Goal: Use online tool/utility: Utilize a website feature to perform a specific function

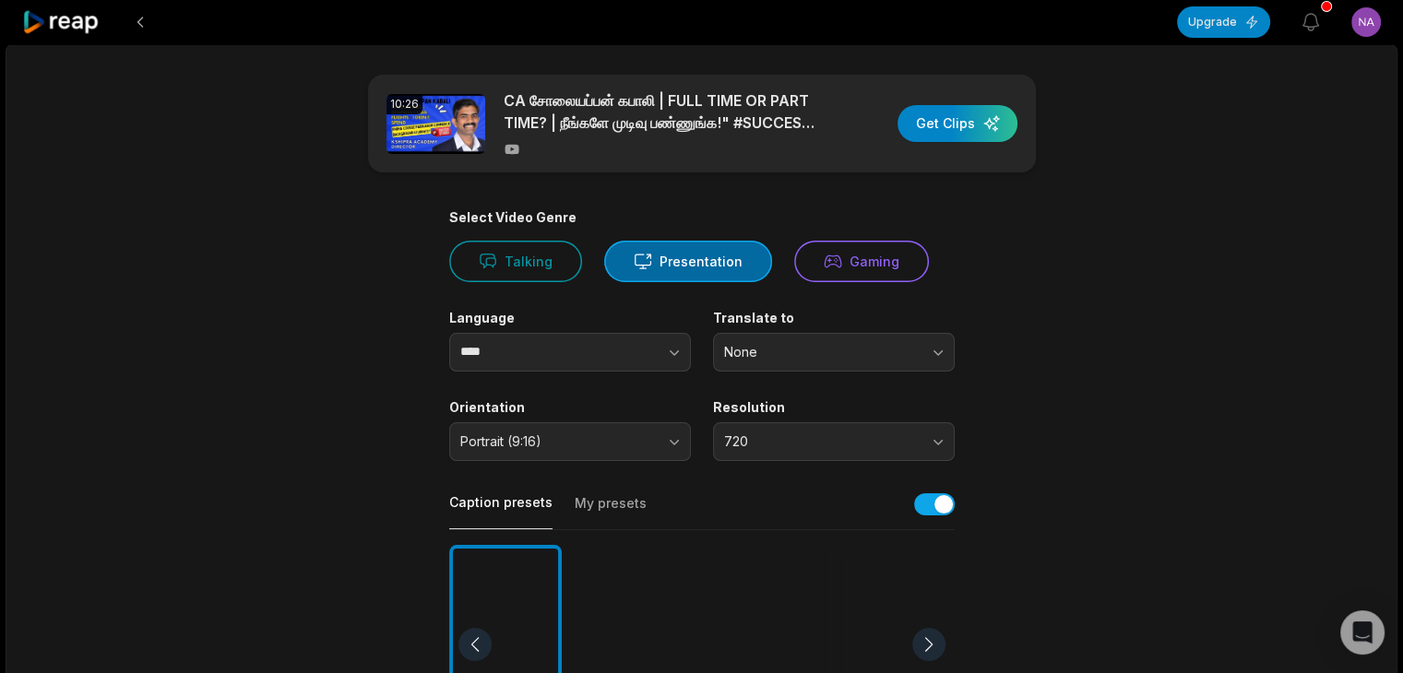
click at [69, 25] on icon at bounding box center [61, 22] width 78 height 25
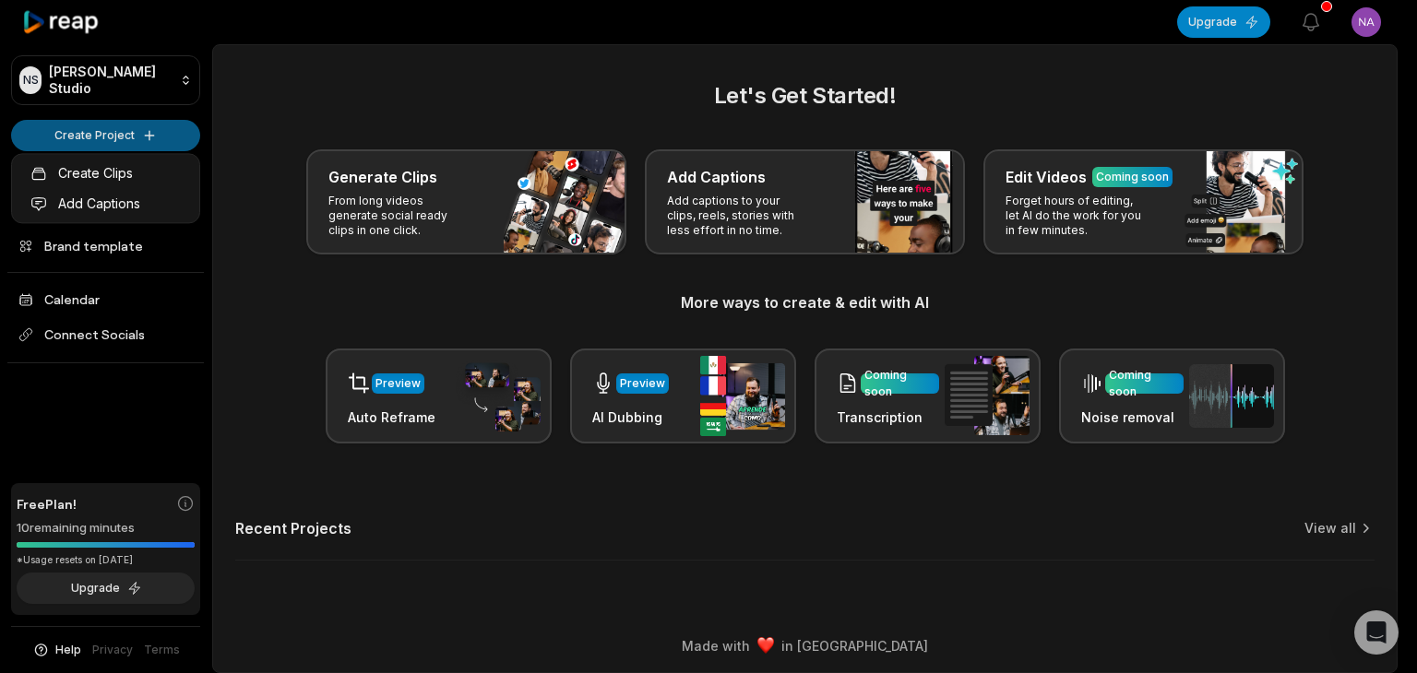
click at [112, 137] on html "[PERSON_NAME] Studio Create Project Home Projects Brand template Calendar Conne…" at bounding box center [708, 336] width 1417 height 673
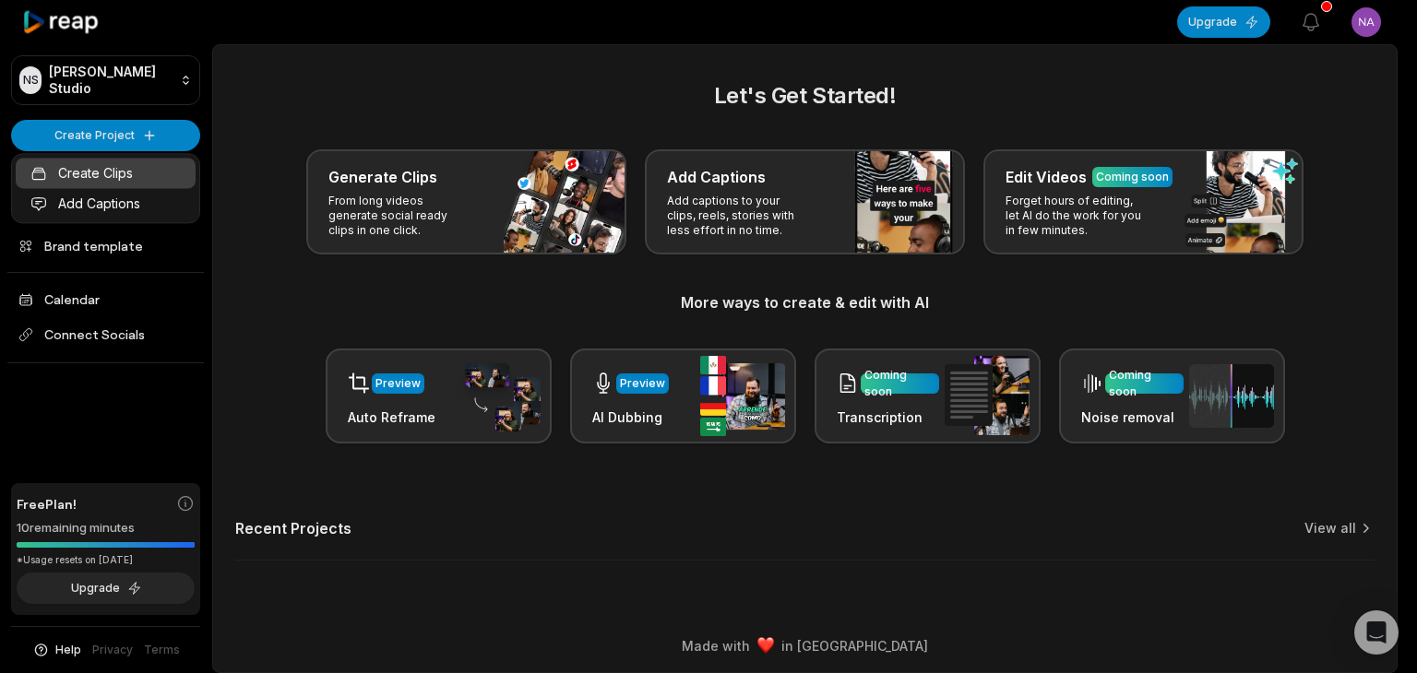
click at [114, 173] on link "Create Clips" at bounding box center [106, 173] width 180 height 30
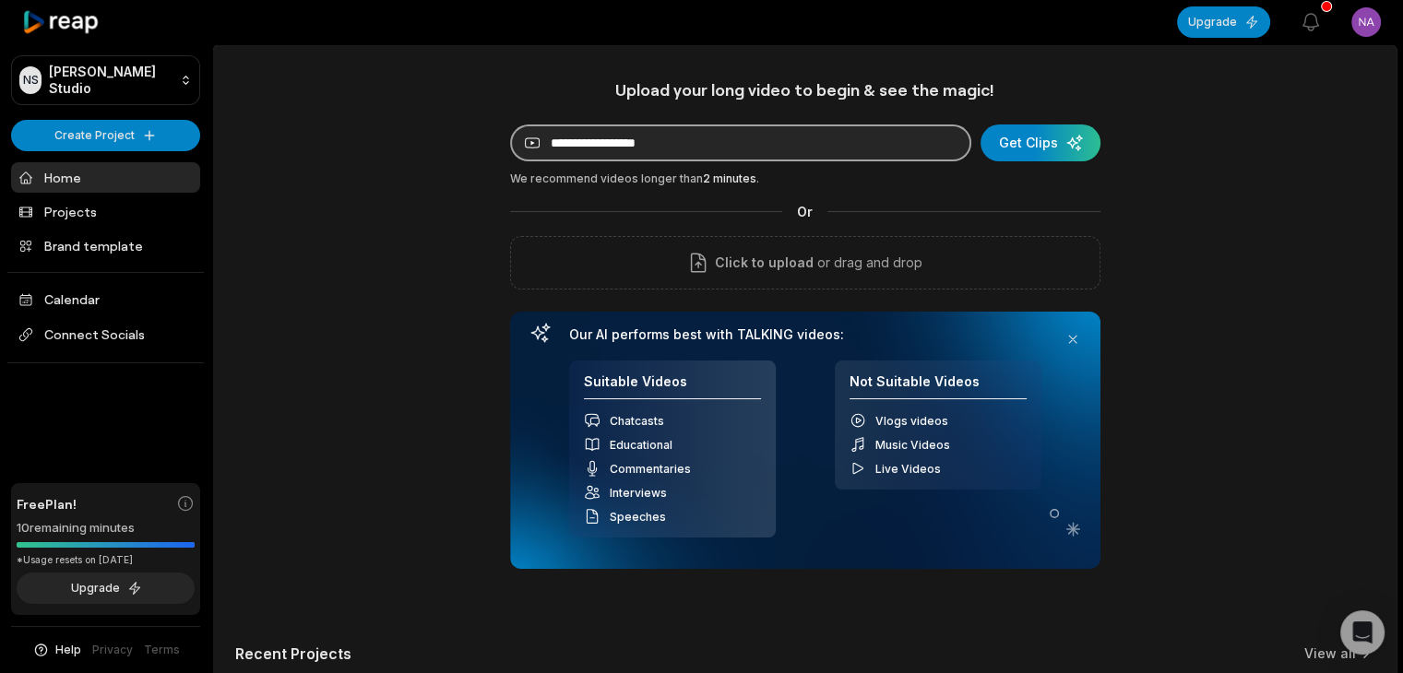
drag, startPoint x: 0, startPoint y: 0, endPoint x: 735, endPoint y: 138, distance: 748.0
click at [735, 138] on input at bounding box center [740, 143] width 461 height 37
type input "**********"
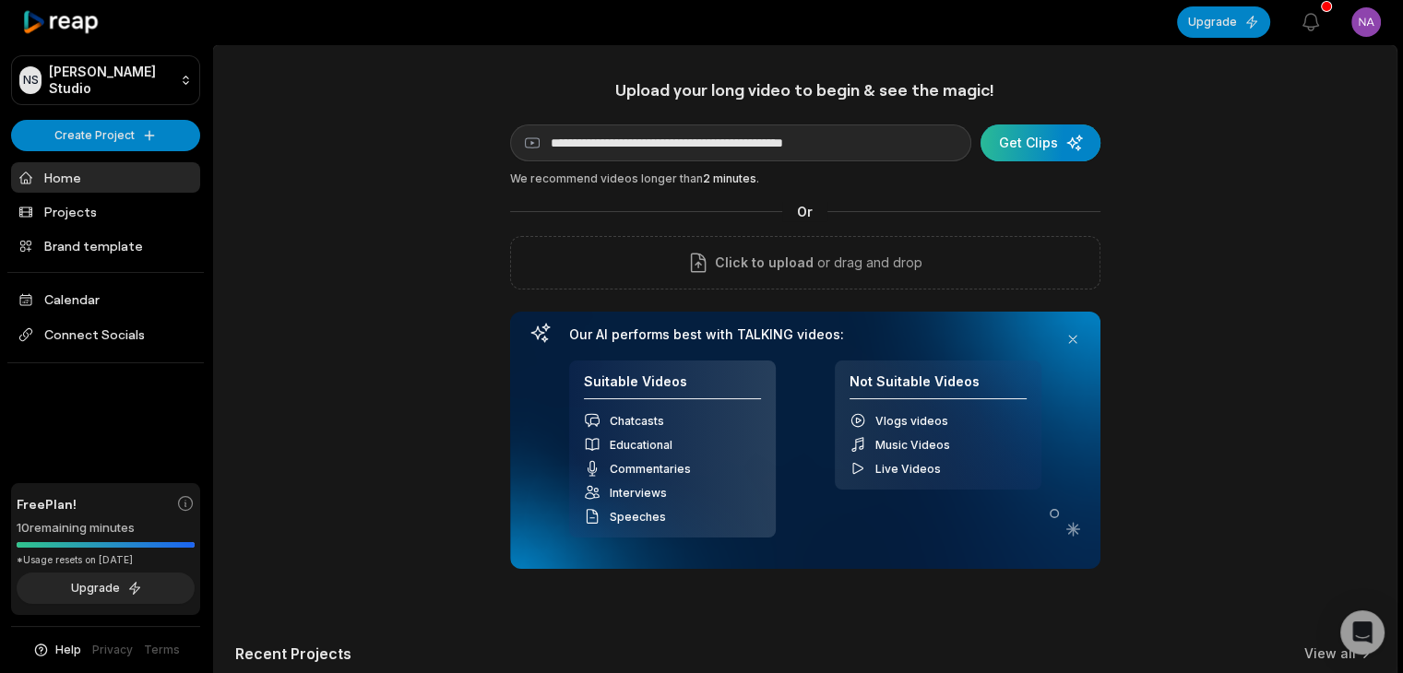
click at [1039, 145] on div "submit" at bounding box center [1040, 143] width 120 height 37
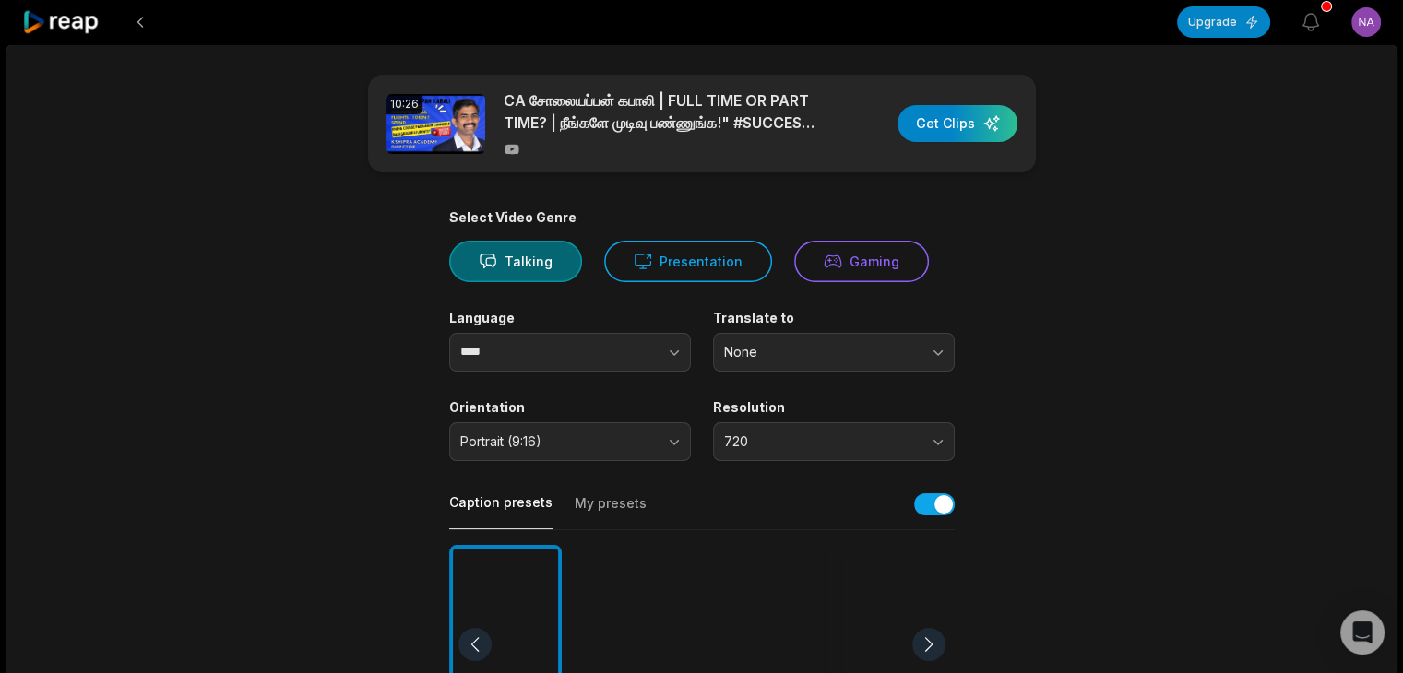
scroll to position [92, 0]
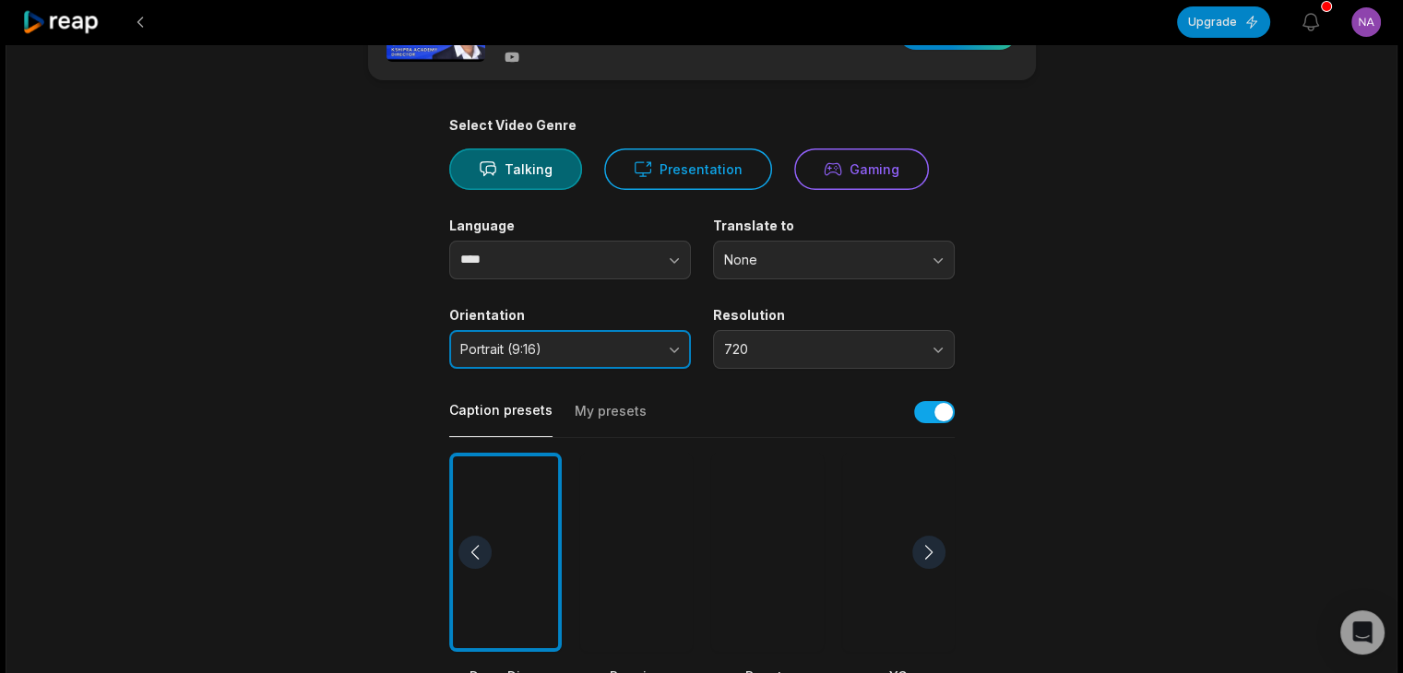
click at [573, 345] on span "Portrait (9:16)" at bounding box center [557, 349] width 194 height 17
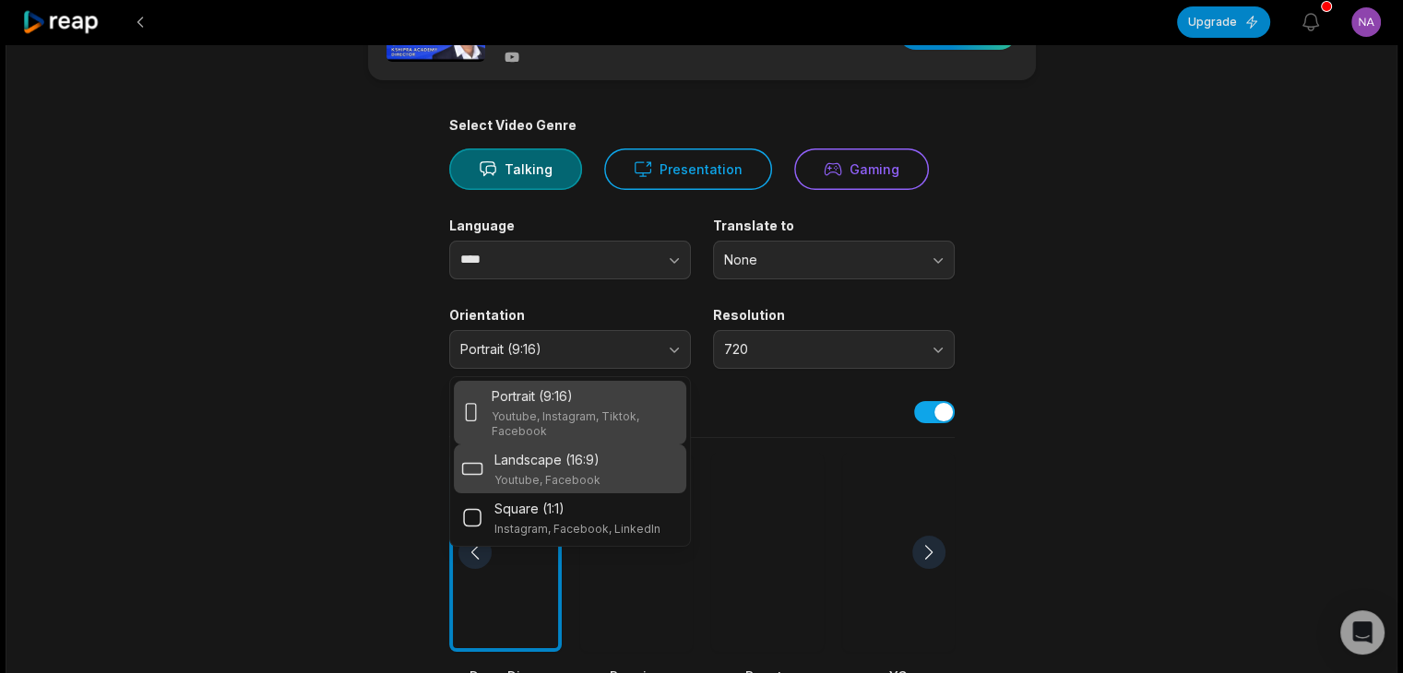
click at [559, 473] on p "Youtube, Facebook" at bounding box center [547, 480] width 106 height 15
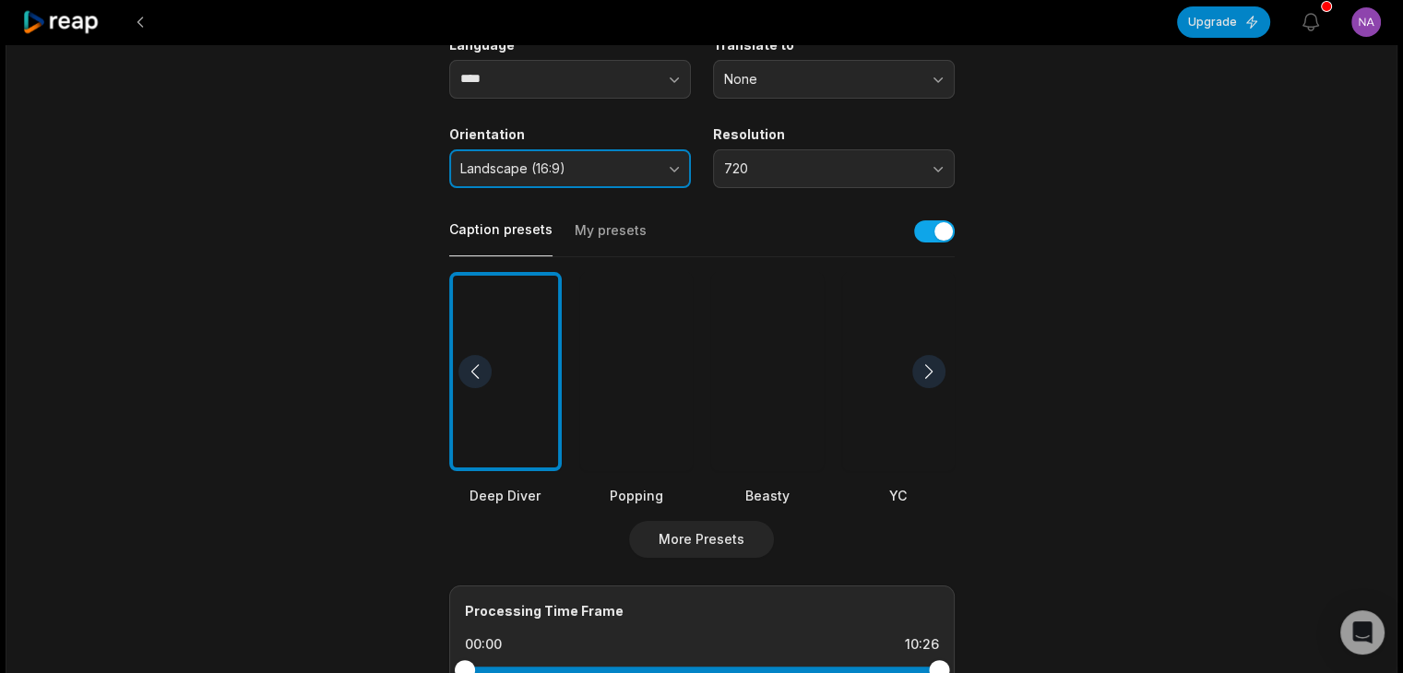
scroll to position [277, 0]
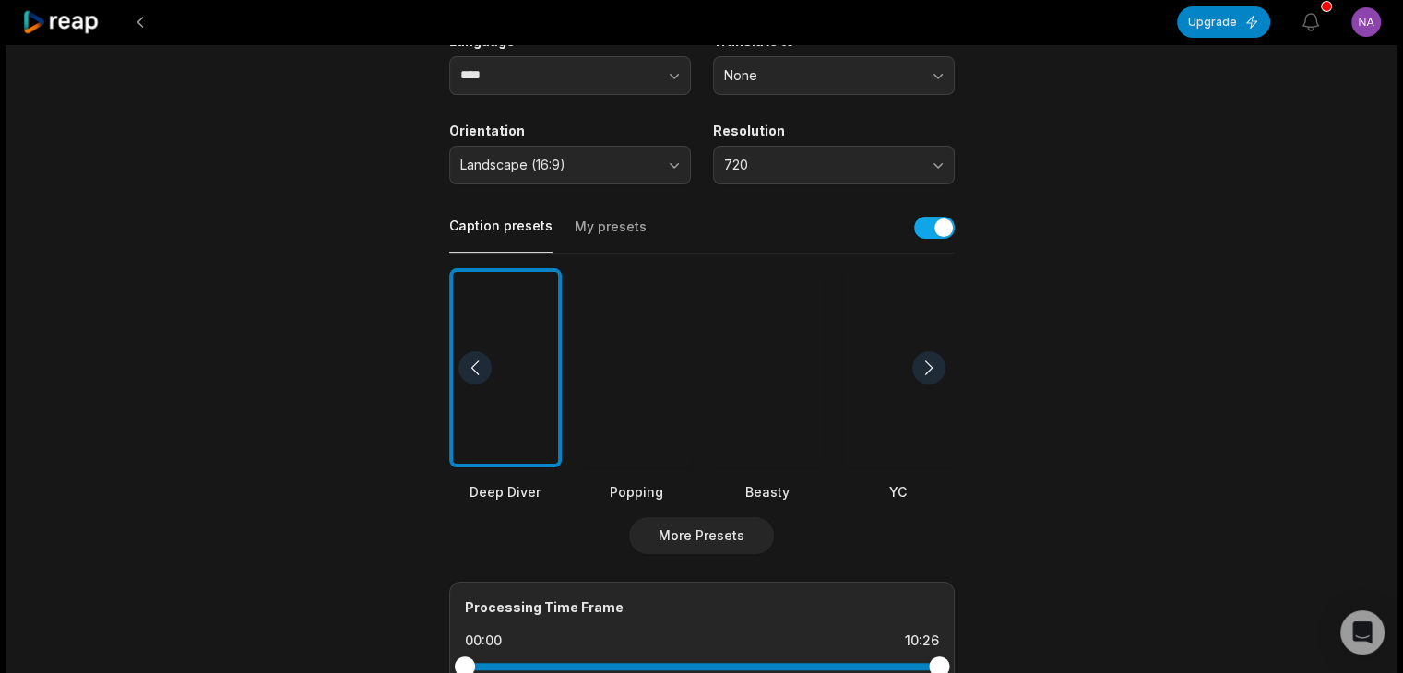
click at [646, 429] on div at bounding box center [636, 368] width 113 height 200
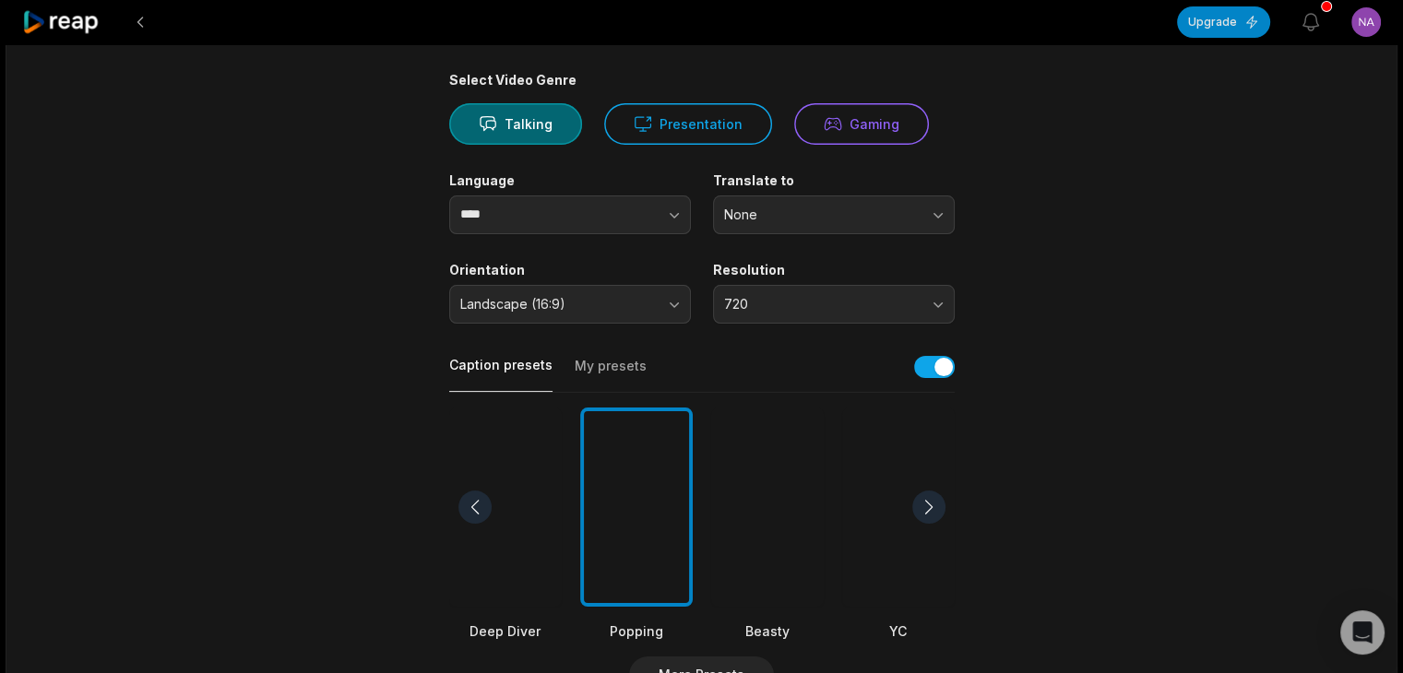
scroll to position [0, 0]
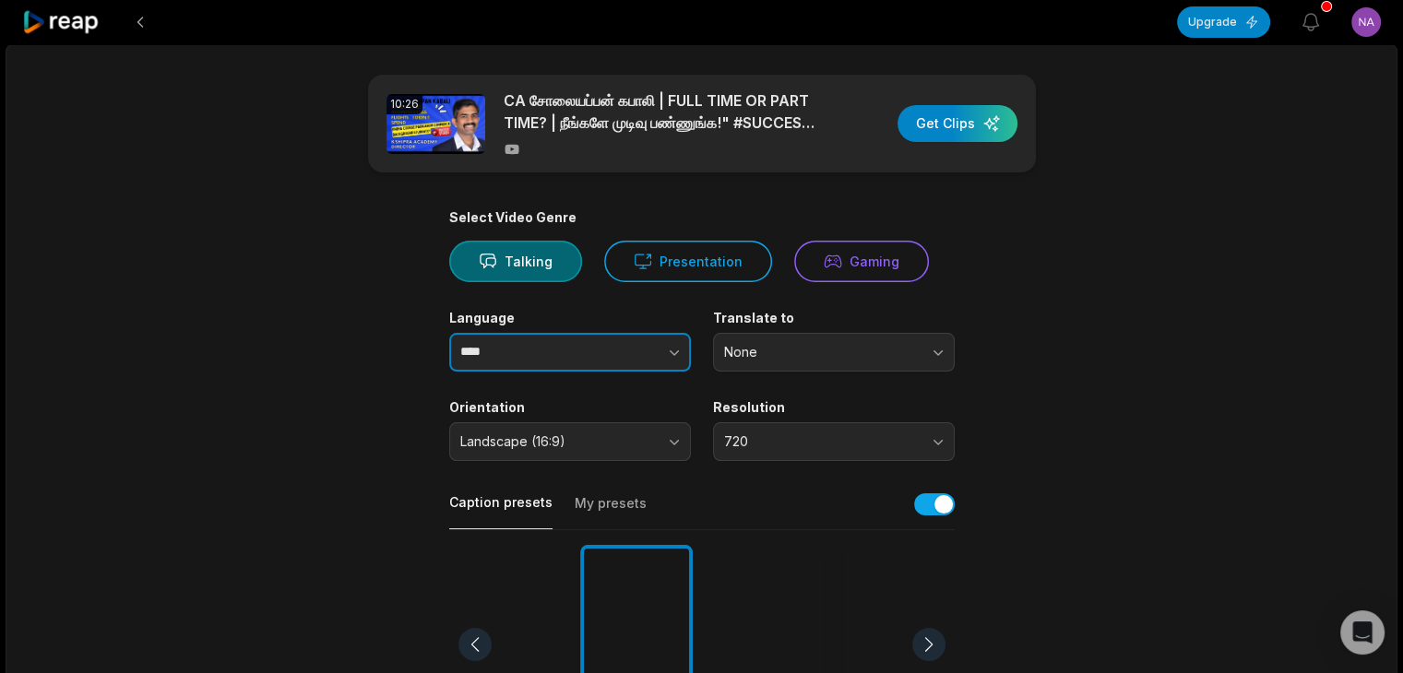
click at [594, 348] on button "button" at bounding box center [637, 352] width 105 height 39
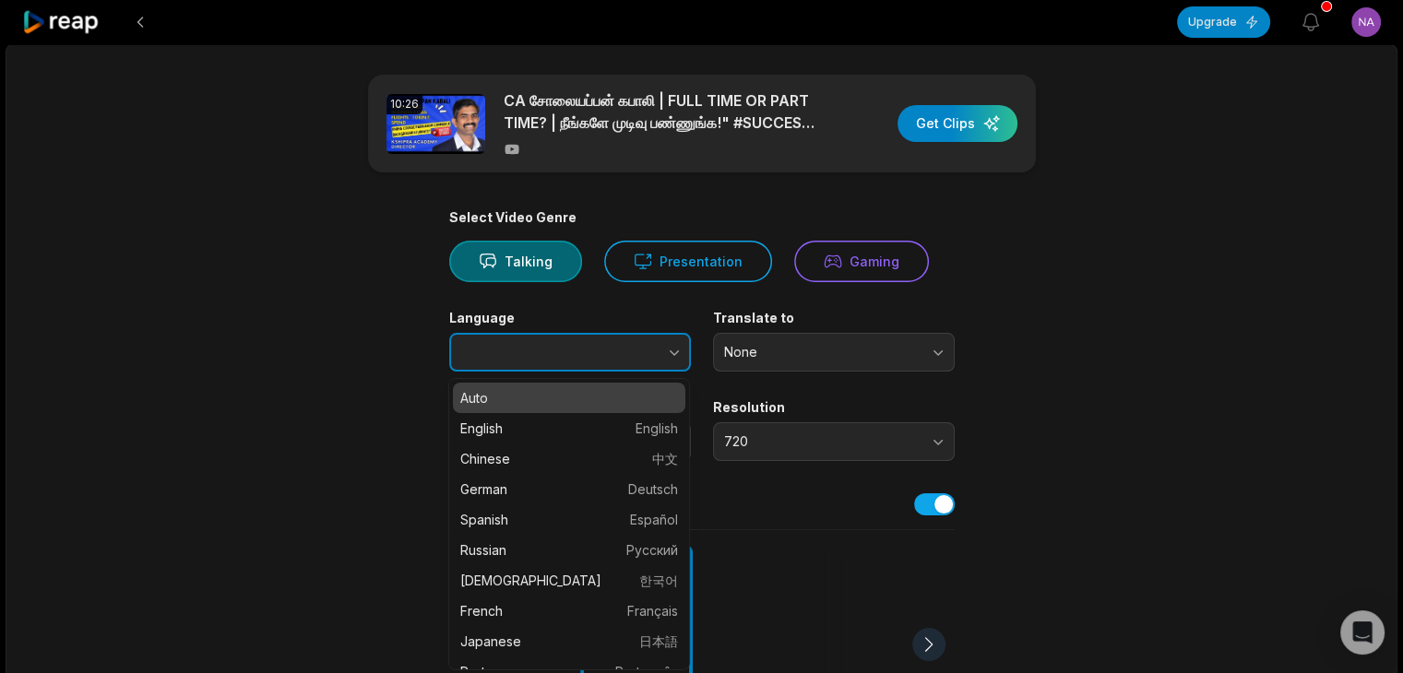
type input "****"
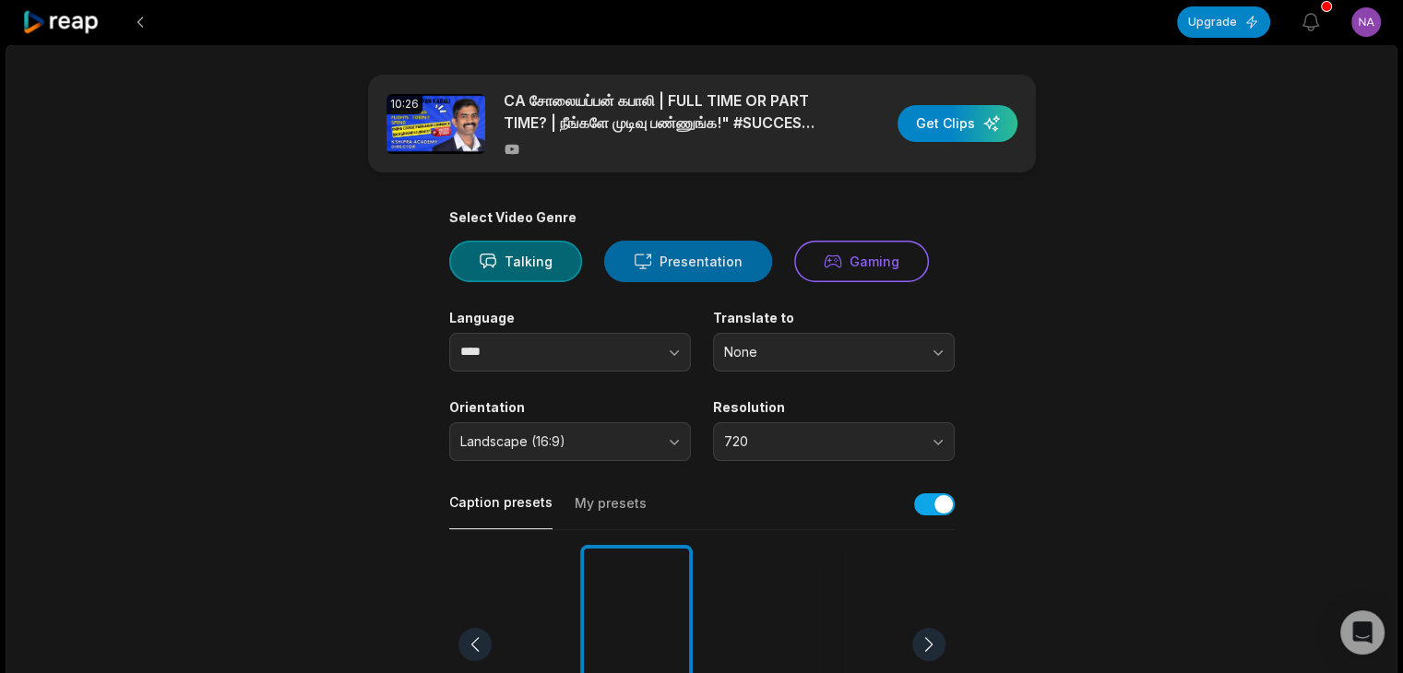
click at [679, 270] on button "Presentation" at bounding box center [688, 262] width 168 height 42
click at [956, 128] on div "button" at bounding box center [957, 123] width 120 height 37
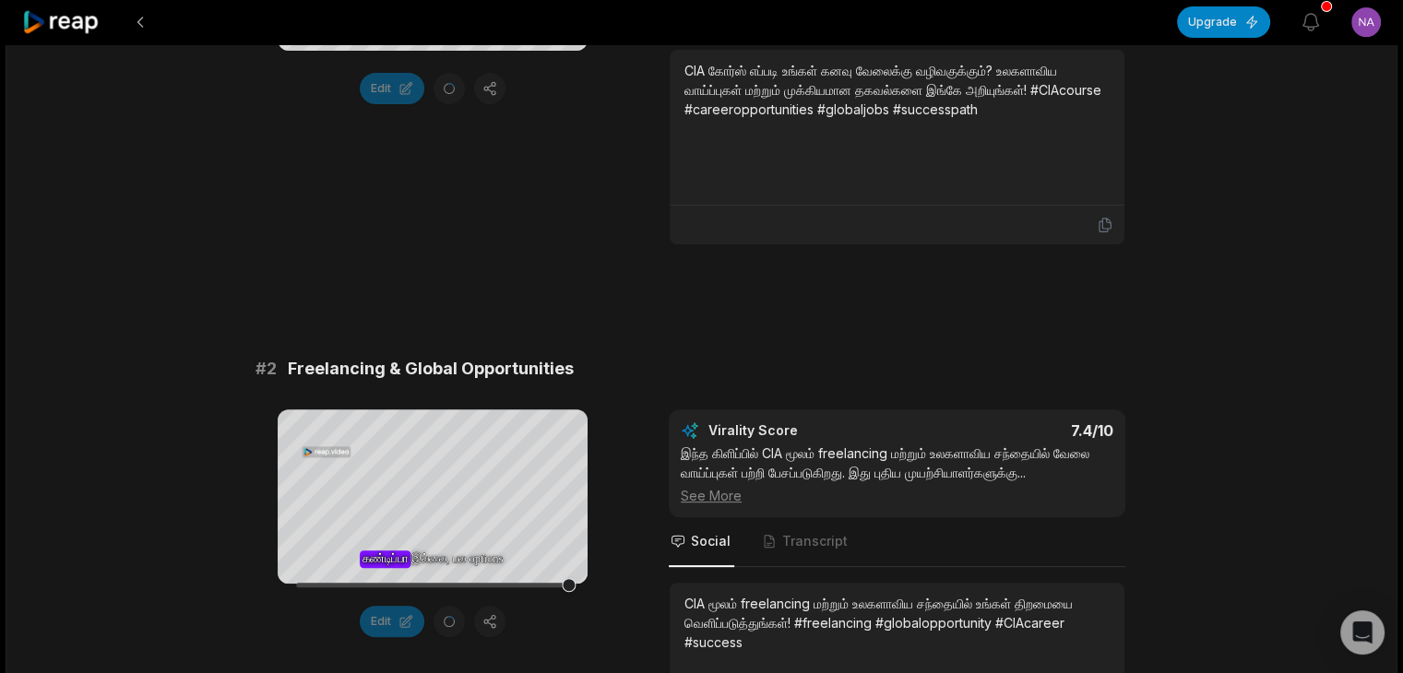
scroll to position [738, 0]
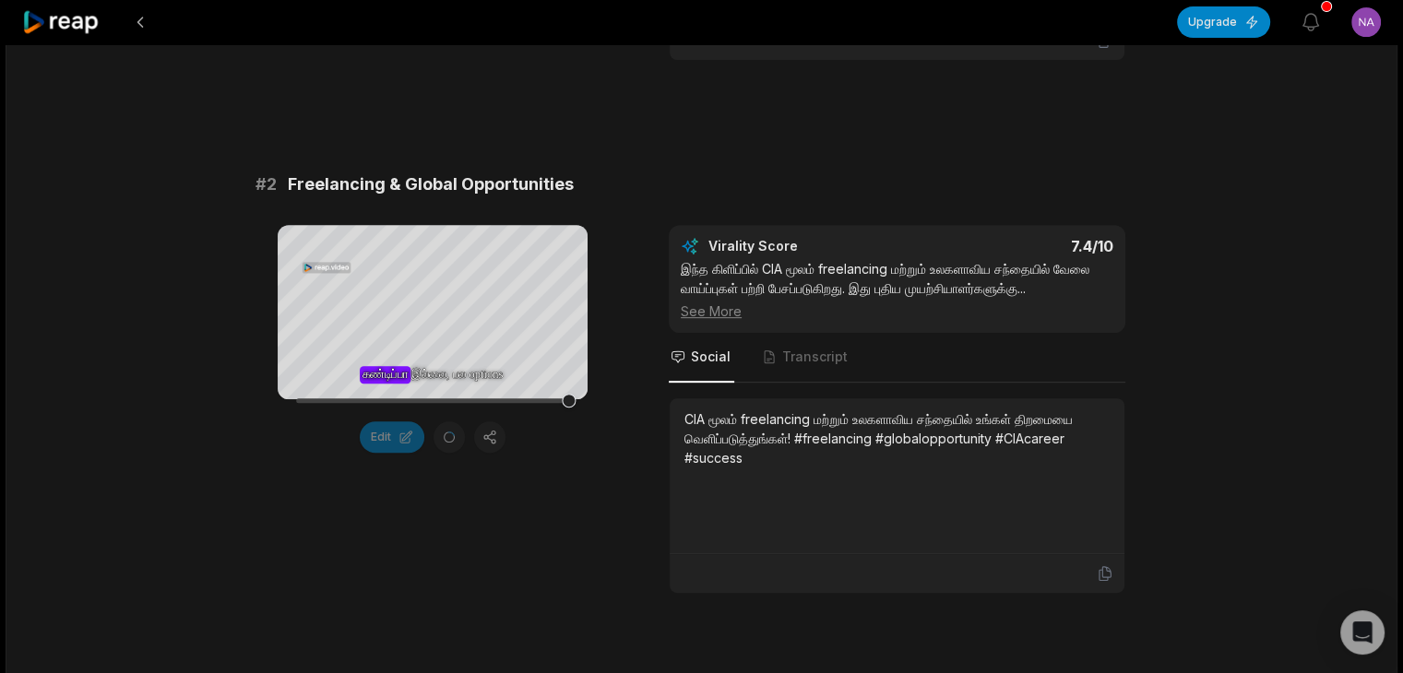
click at [724, 321] on div "See More" at bounding box center [897, 311] width 433 height 19
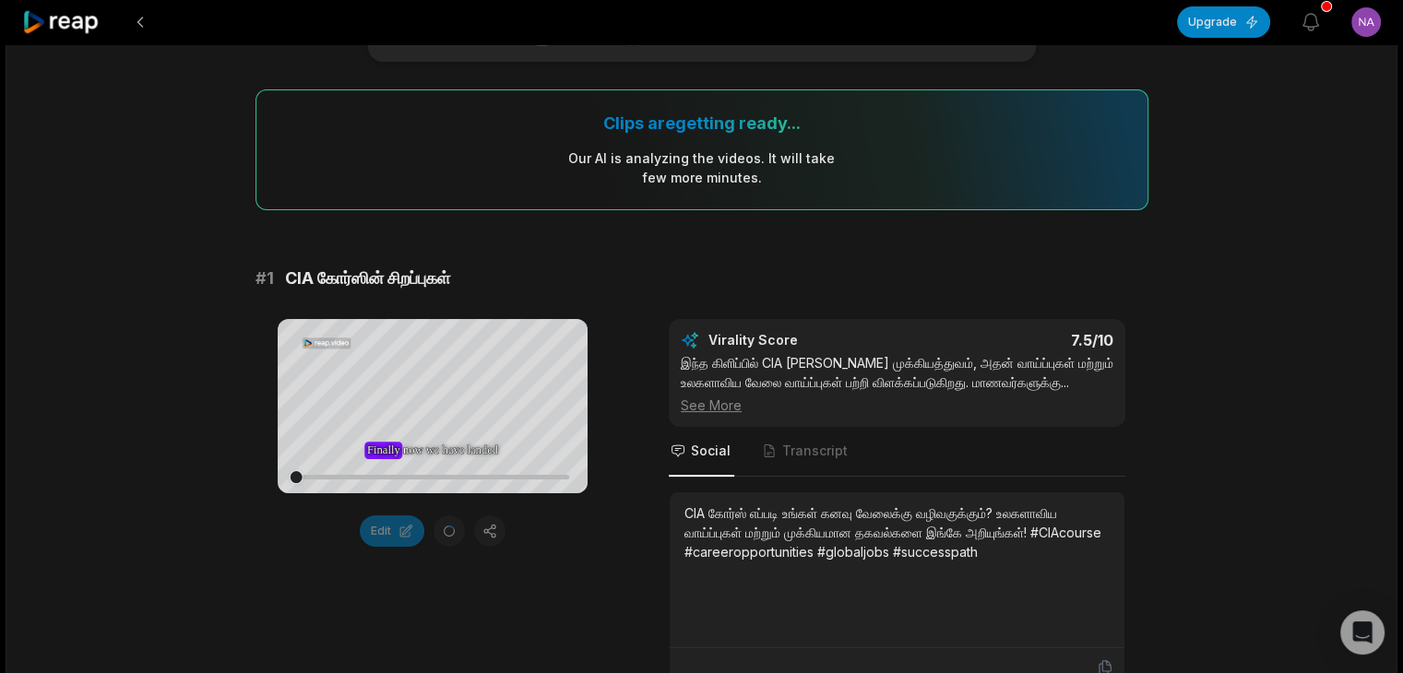
scroll to position [0, 0]
